Goal: Obtain resource: Obtain resource

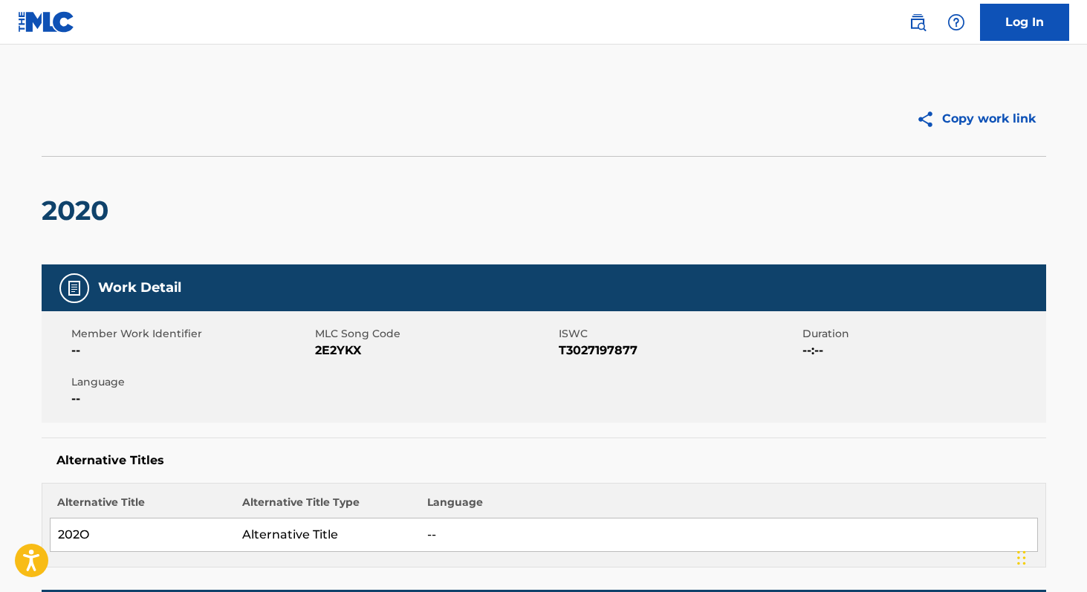
click at [344, 353] on span "2E2YKX" at bounding box center [435, 351] width 240 height 18
copy span "2E2YKX"
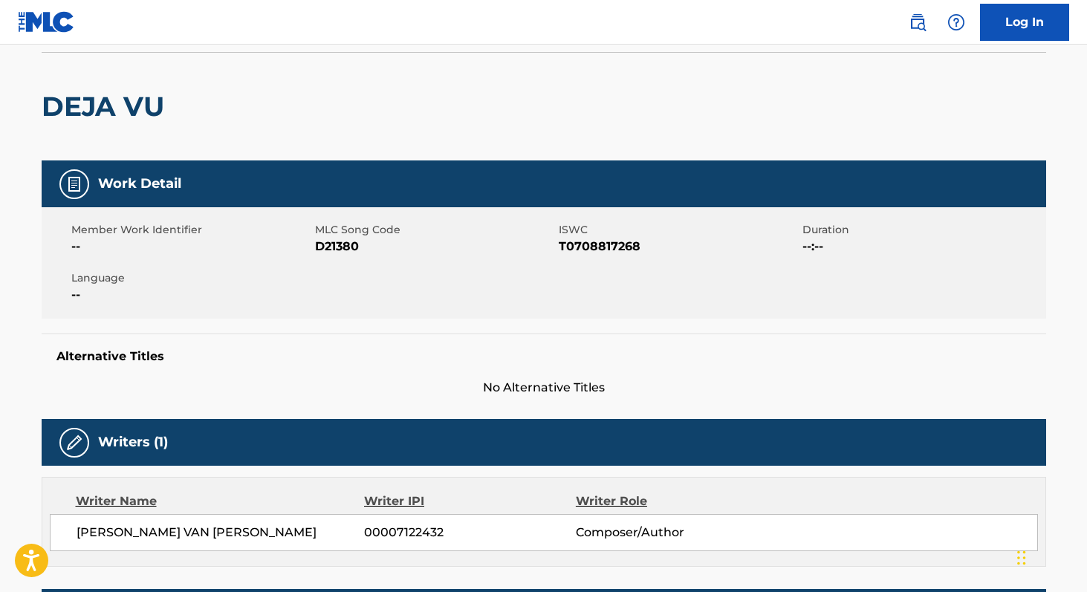
scroll to position [309, 0]
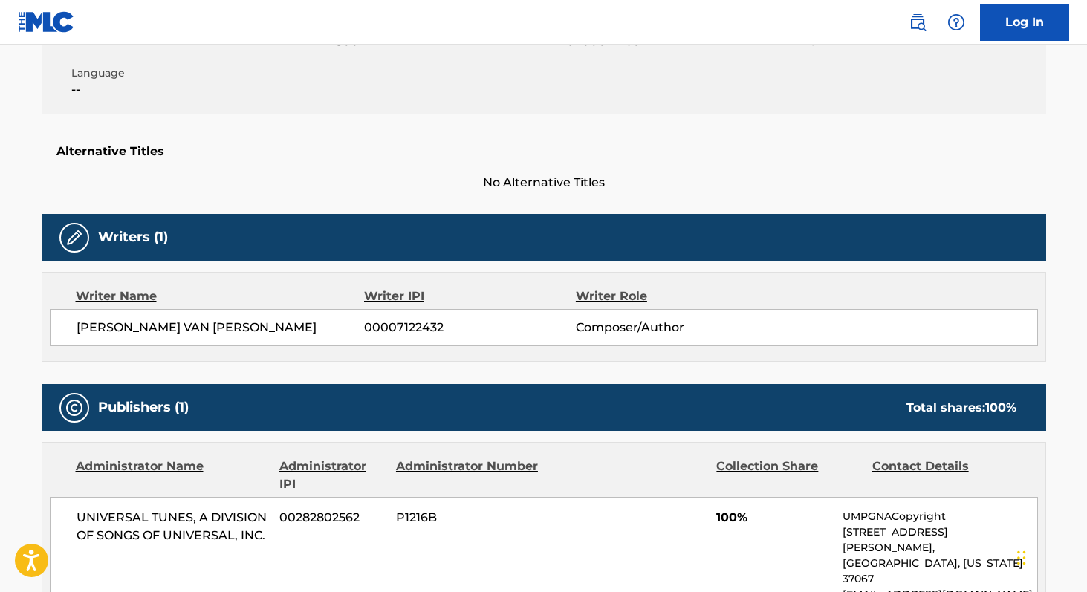
click at [405, 325] on span "00007122432" at bounding box center [469, 328] width 211 height 18
copy span "00007122432"
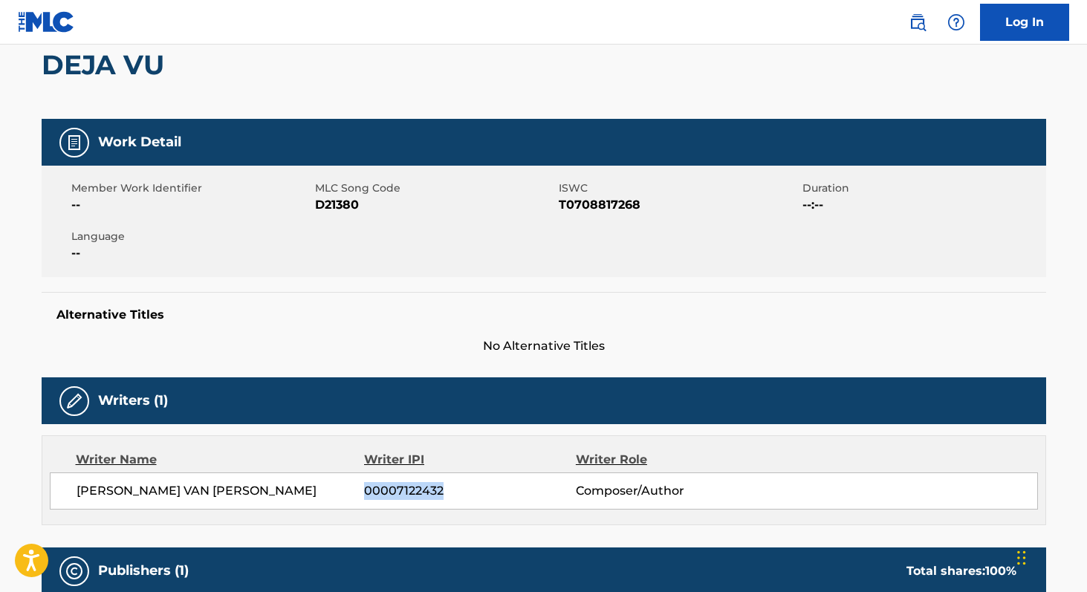
scroll to position [133, 0]
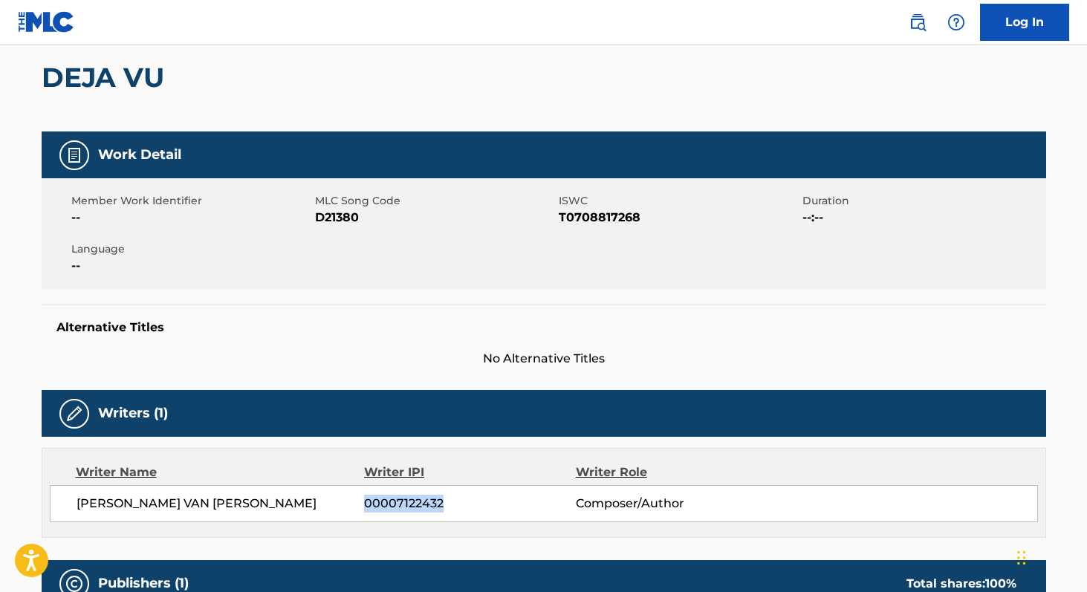
copy span "00007122432"
click at [613, 219] on span "T0708817268" at bounding box center [679, 218] width 240 height 18
copy span "T0708817268"
click at [338, 217] on span "D21380" at bounding box center [435, 218] width 240 height 18
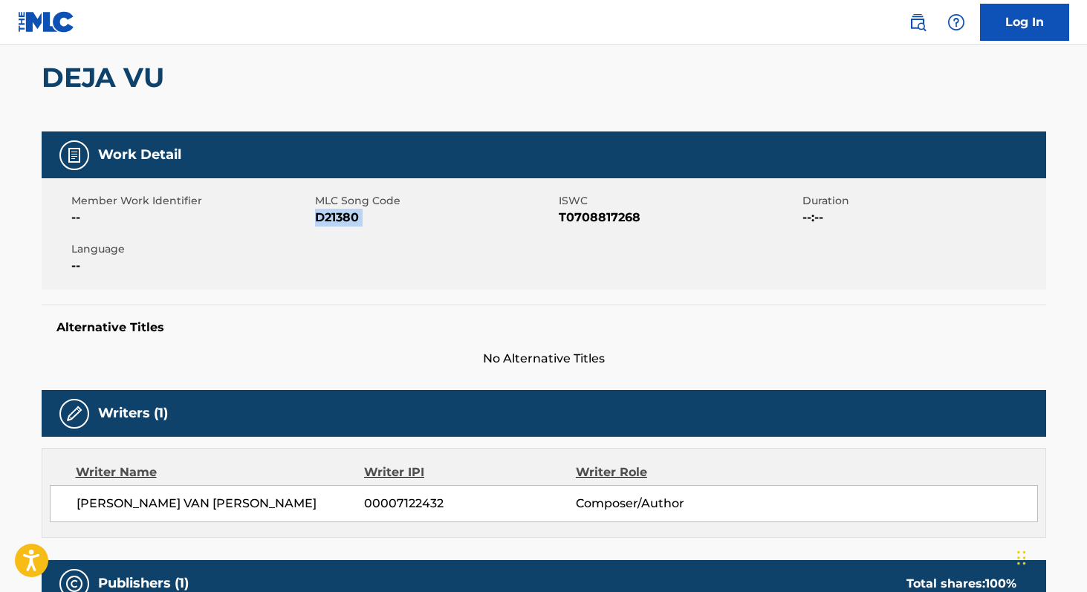
click at [338, 217] on span "D21380" at bounding box center [435, 218] width 240 height 18
copy span "D21380"
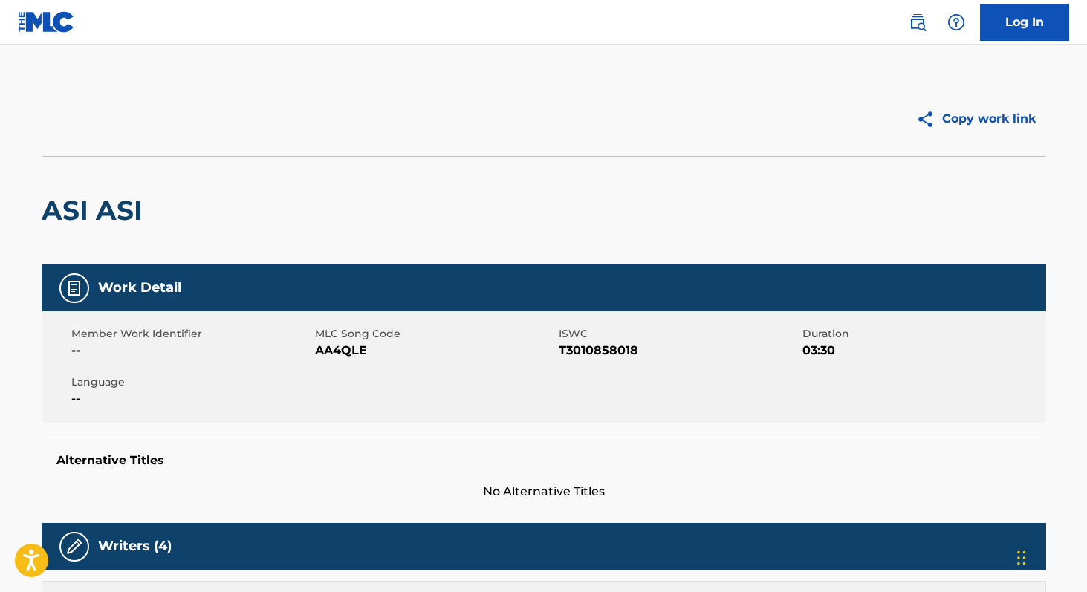
click at [341, 345] on span "AA4QLE" at bounding box center [435, 351] width 240 height 18
copy span "AA4QLE"
